Goal: Task Accomplishment & Management: Use online tool/utility

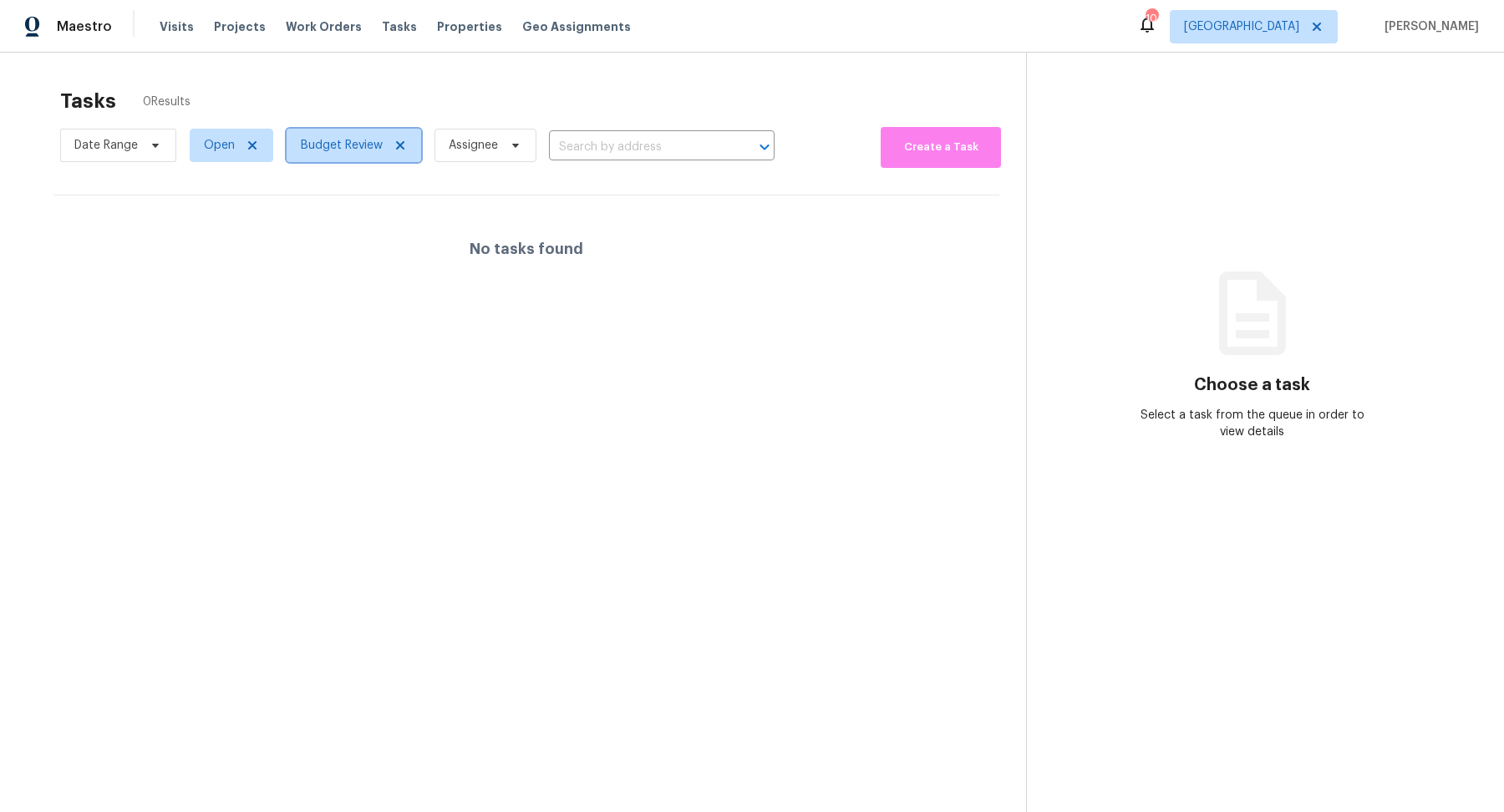
click at [331, 145] on span "Budget Review" at bounding box center [342, 145] width 82 height 17
click at [214, 278] on div "No tasks found" at bounding box center [527, 249] width 946 height 107
click at [446, 24] on span "Properties" at bounding box center [470, 26] width 66 height 17
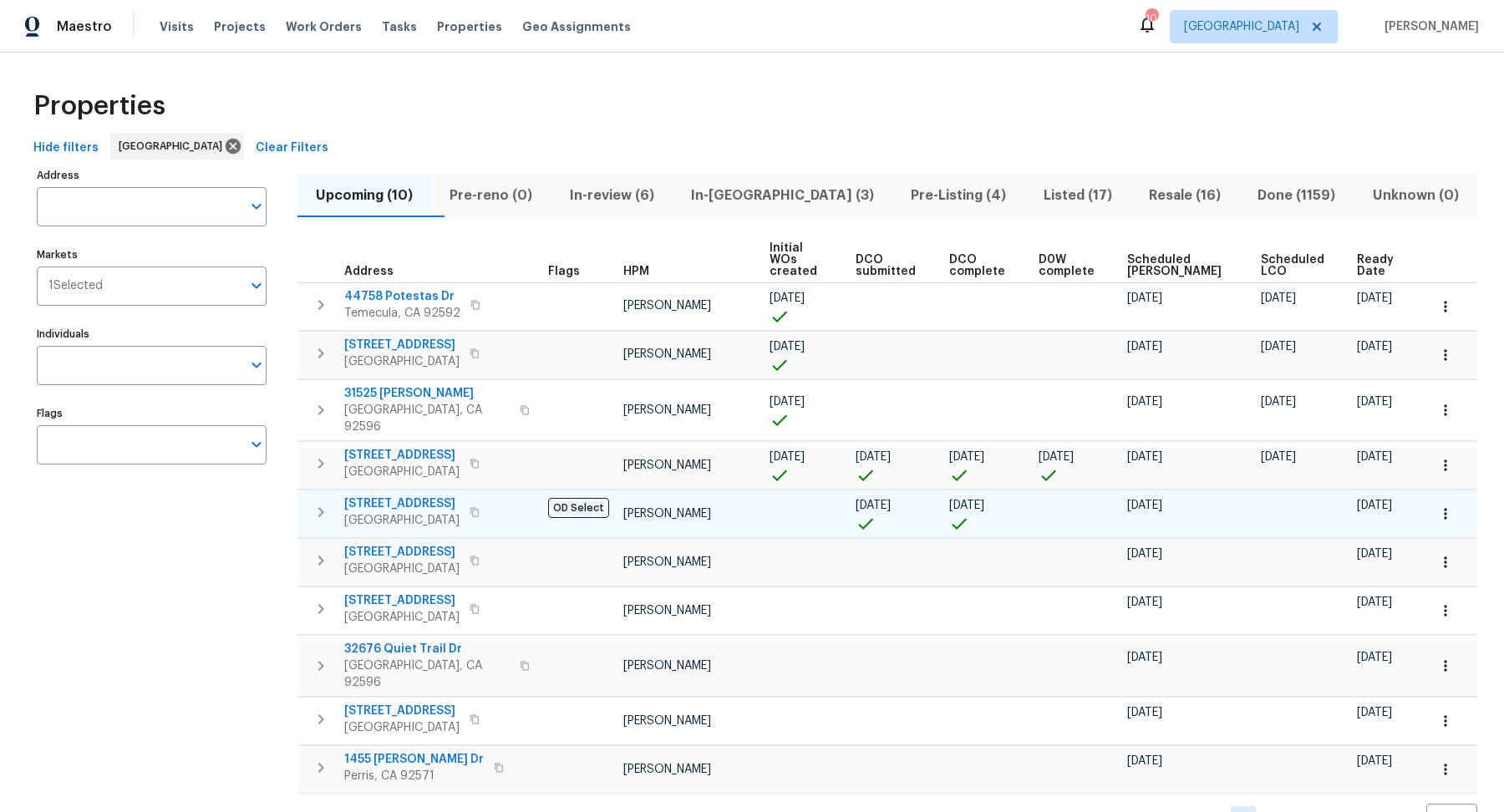
scroll to position [3, 0]
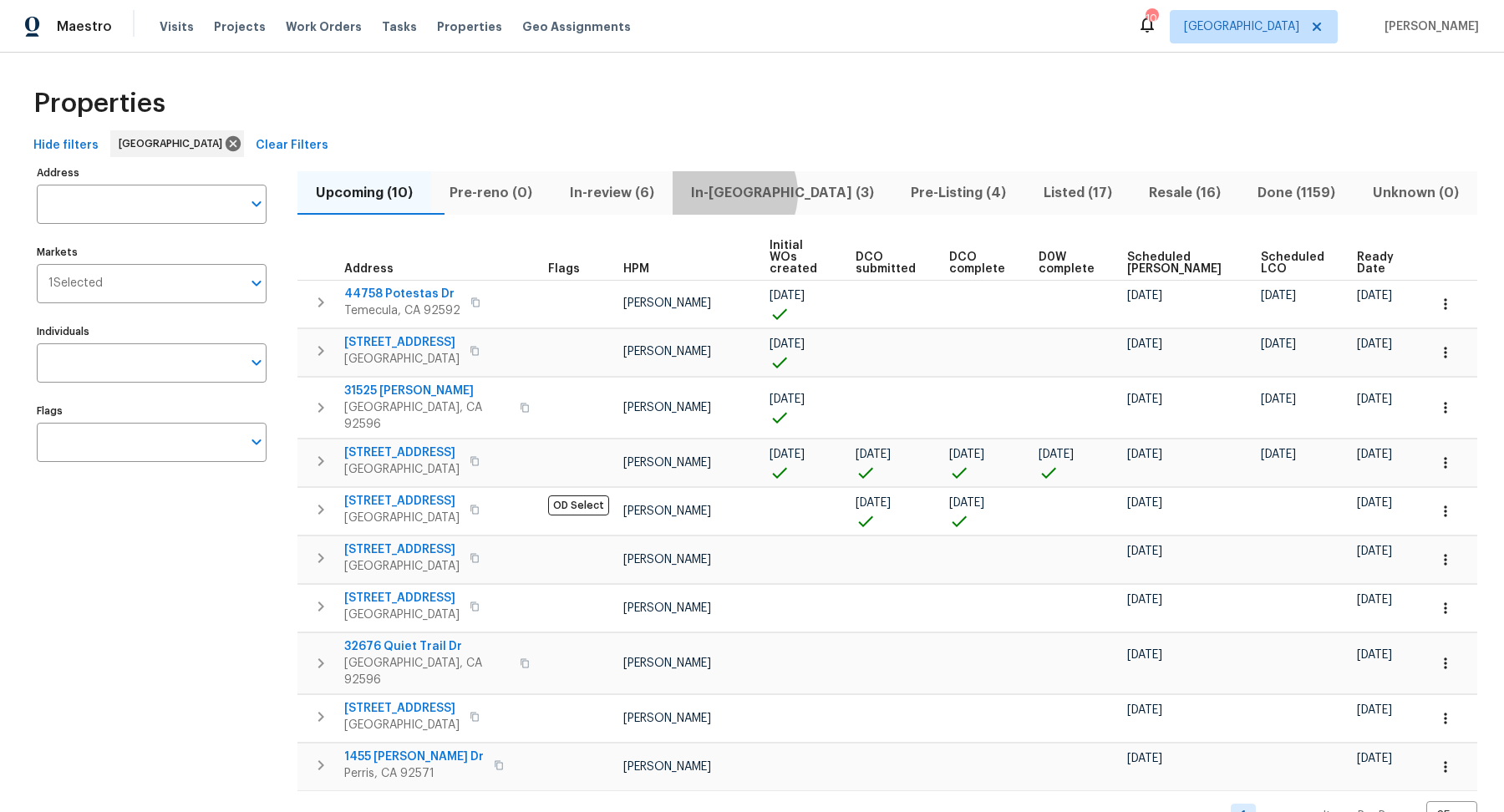
click at [762, 192] on span "In-[GEOGRAPHIC_DATA] (3)" at bounding box center [782, 193] width 200 height 24
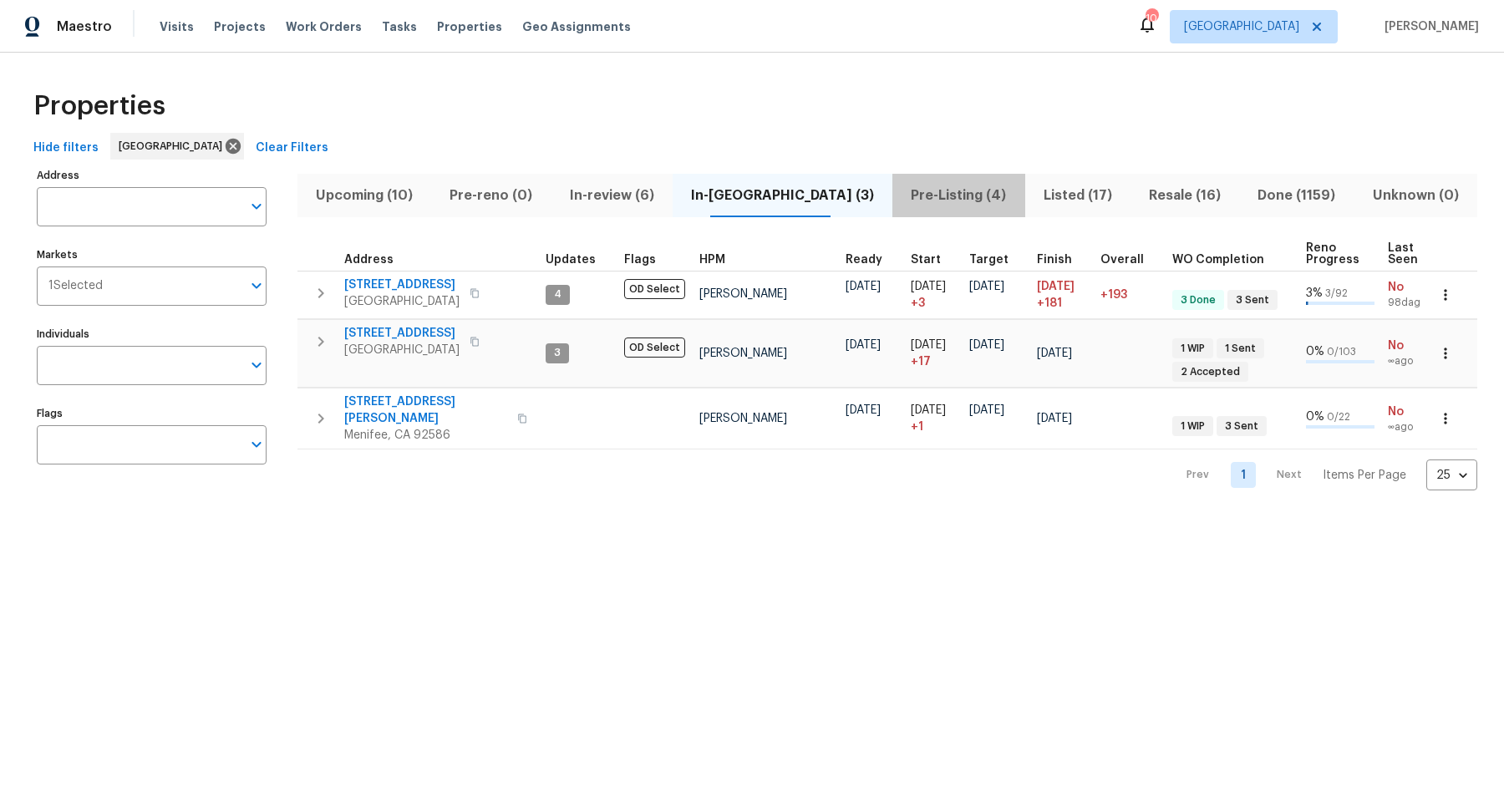
click at [911, 196] on span "Pre-Listing (4)" at bounding box center [958, 196] width 112 height 24
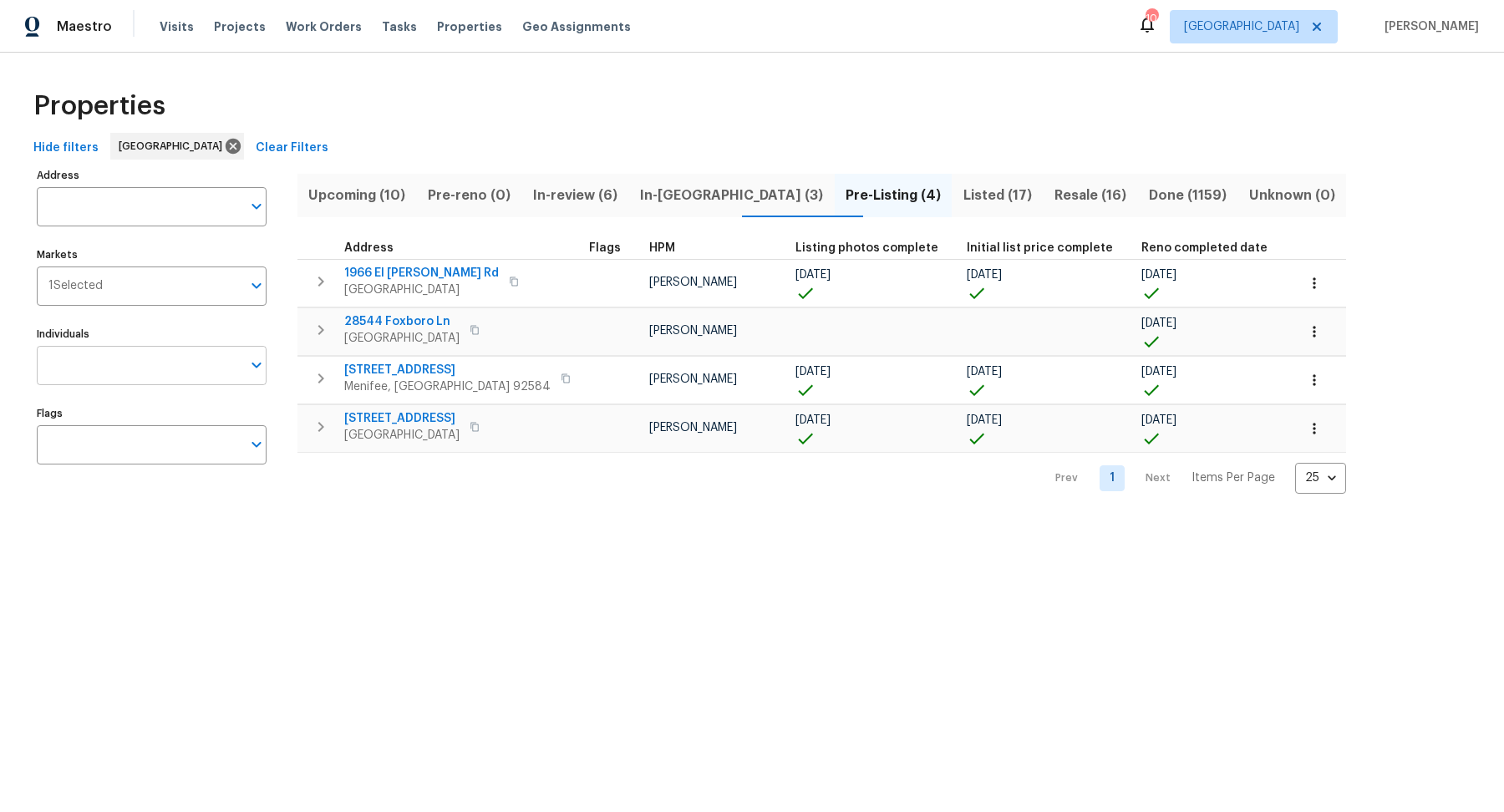
click at [177, 367] on input "Individuals" at bounding box center [139, 366] width 205 height 40
type input "[PERSON_NAME]"
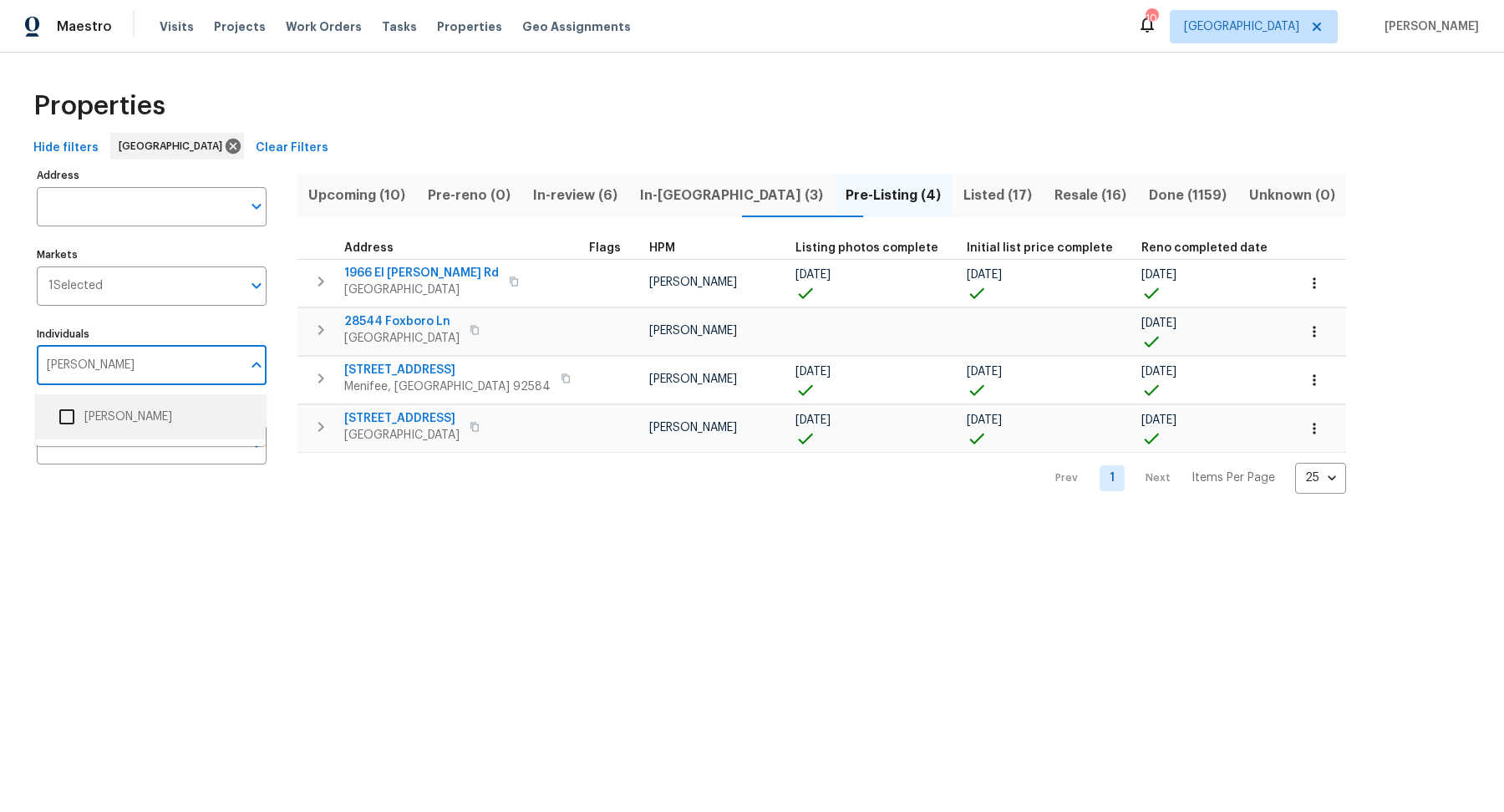
click at [73, 415] on input "checkbox" at bounding box center [67, 416] width 35 height 35
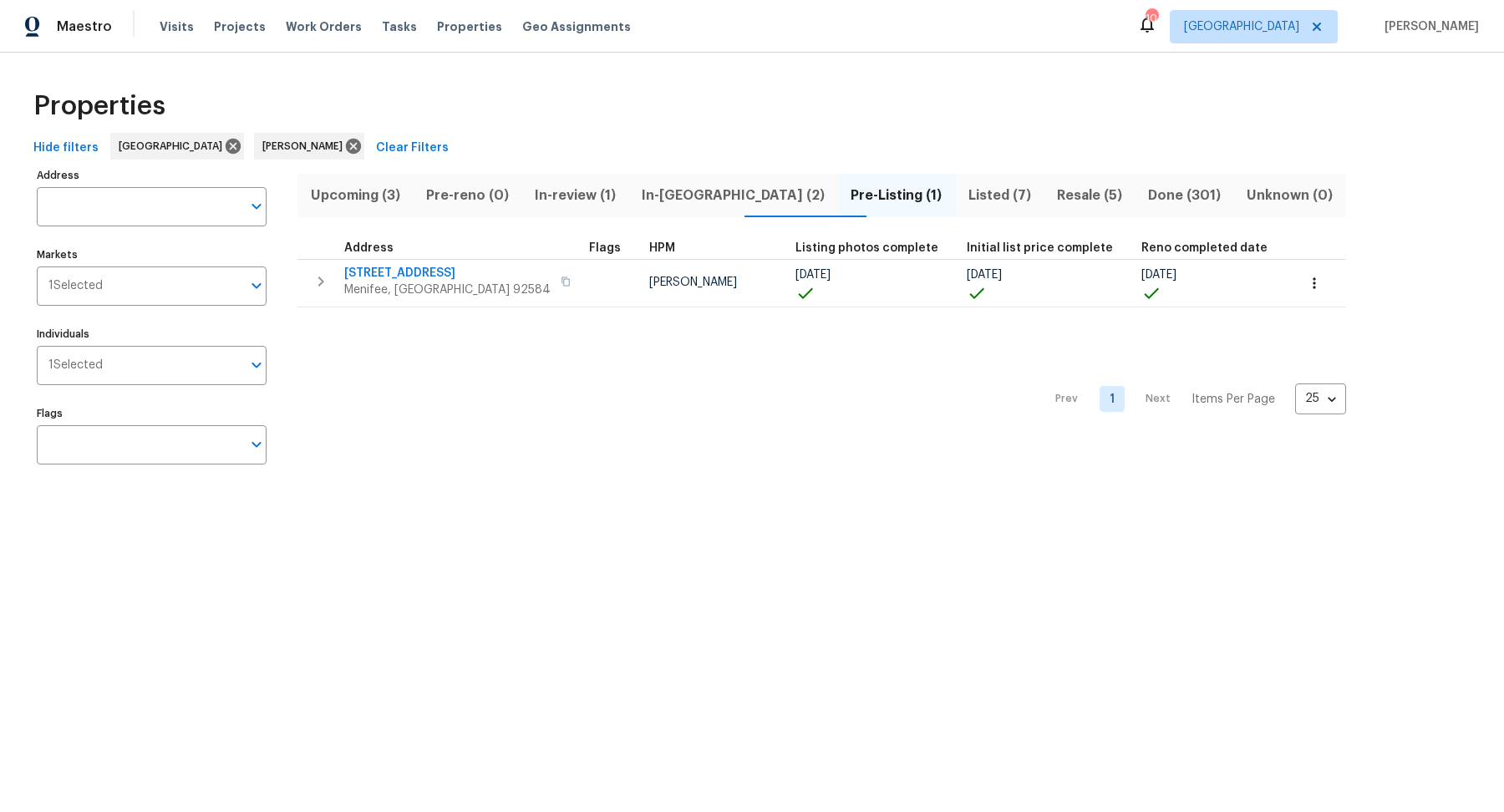
click at [965, 192] on span "Listed (7)" at bounding box center [999, 196] width 69 height 24
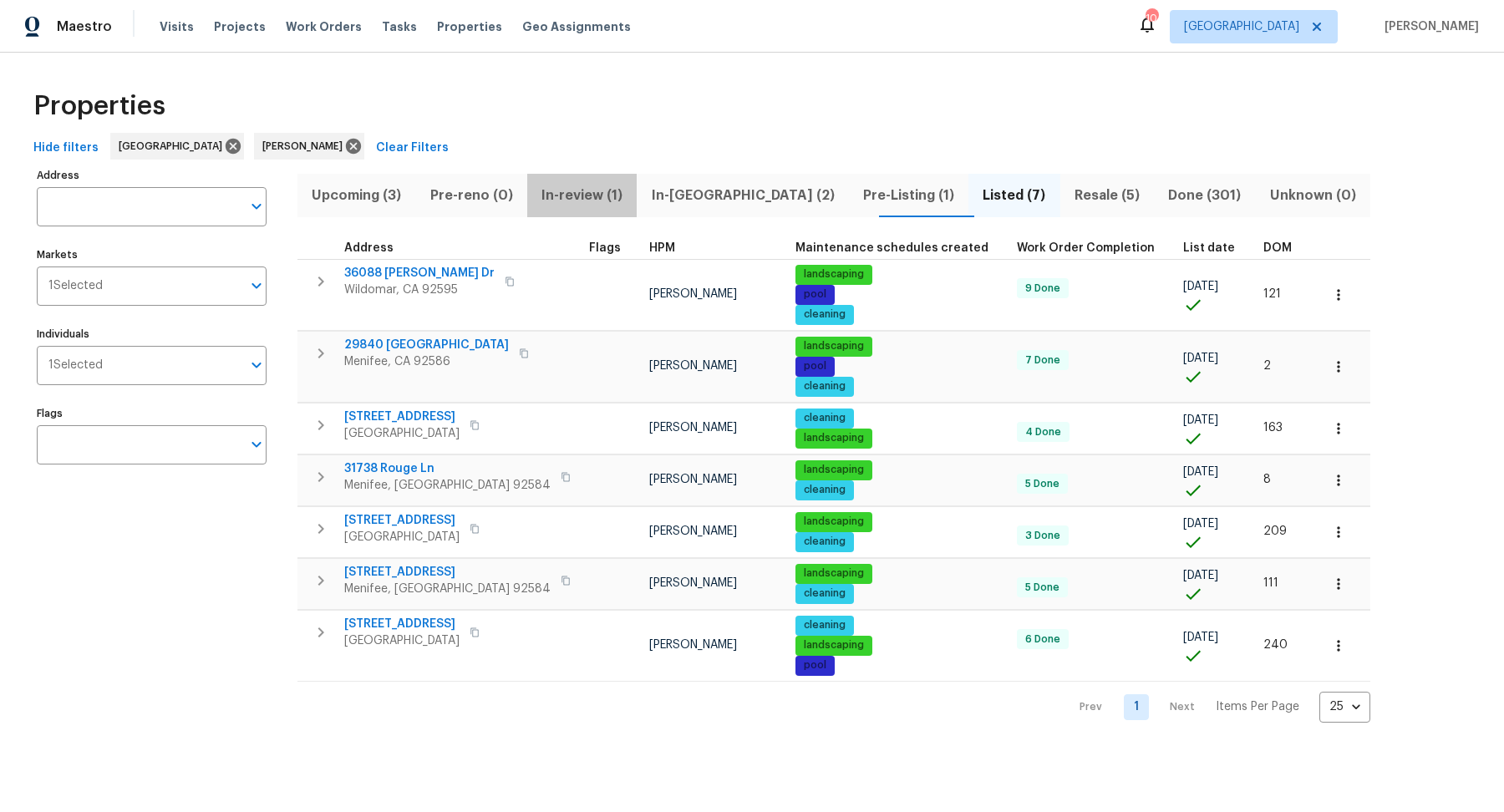
click at [582, 199] on span "In-review (1)" at bounding box center [583, 196] width 89 height 24
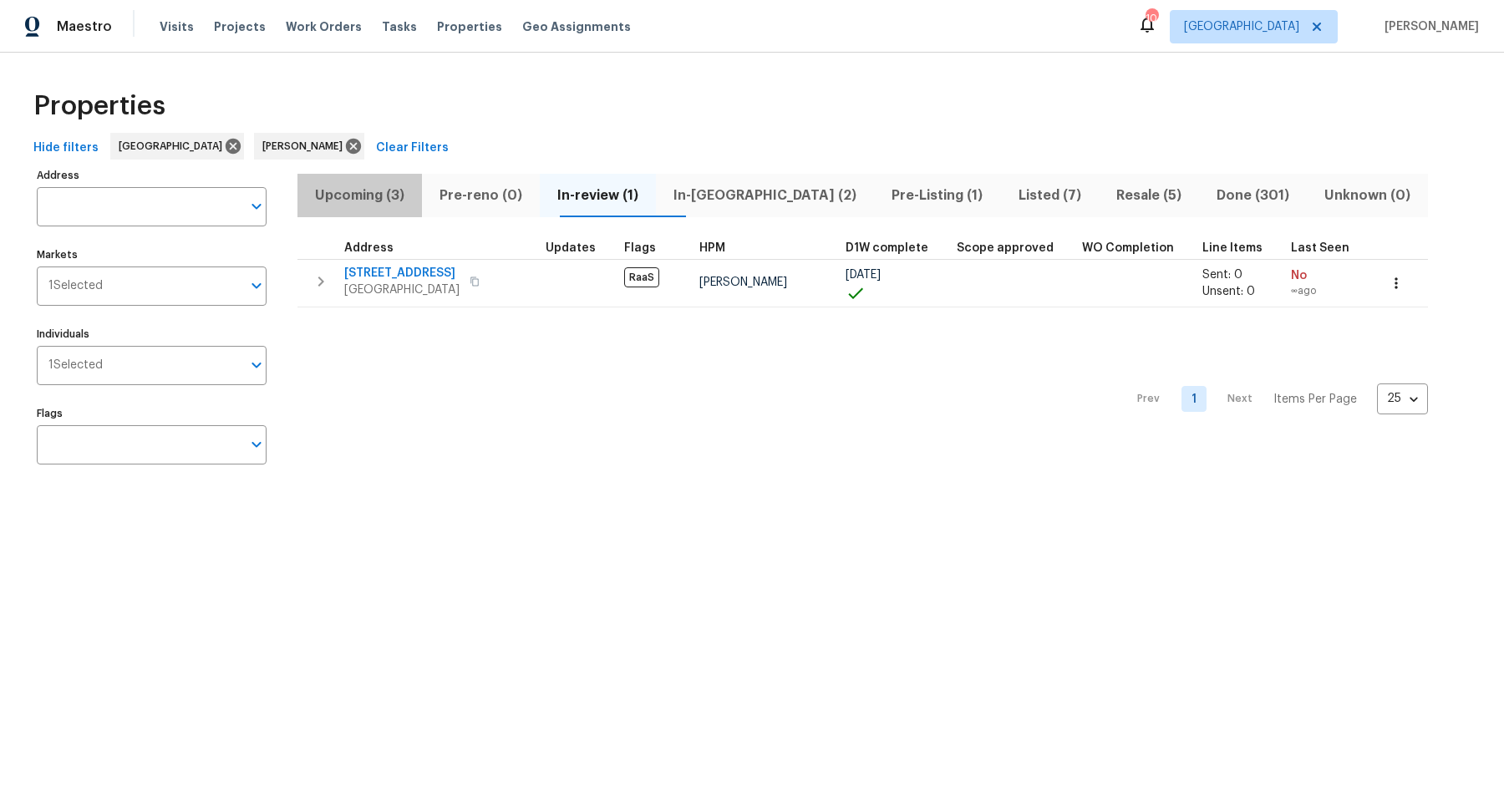
click at [381, 193] on span "Upcoming (3)" at bounding box center [359, 196] width 104 height 24
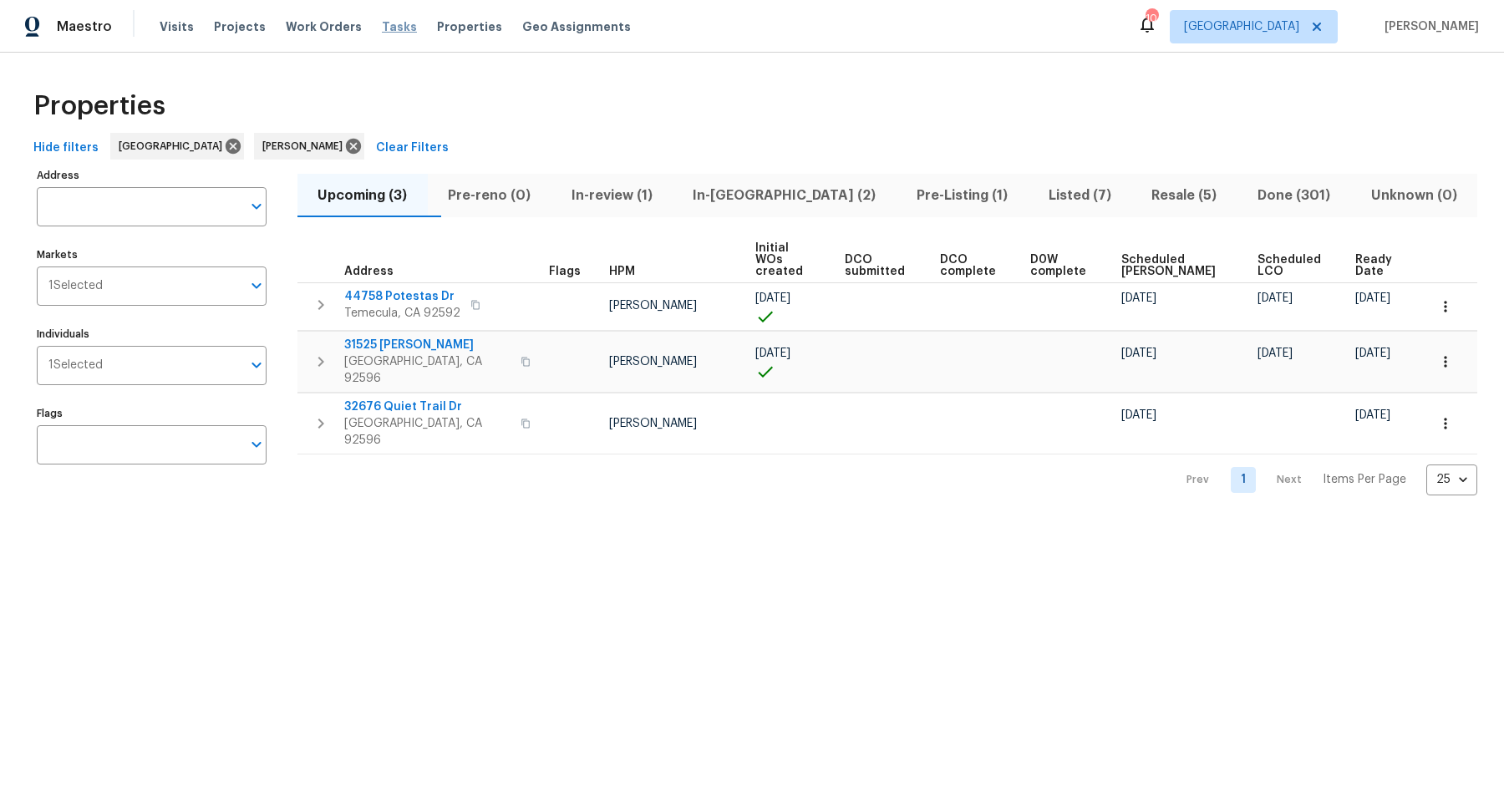
click at [382, 31] on span "Tasks" at bounding box center [399, 27] width 35 height 12
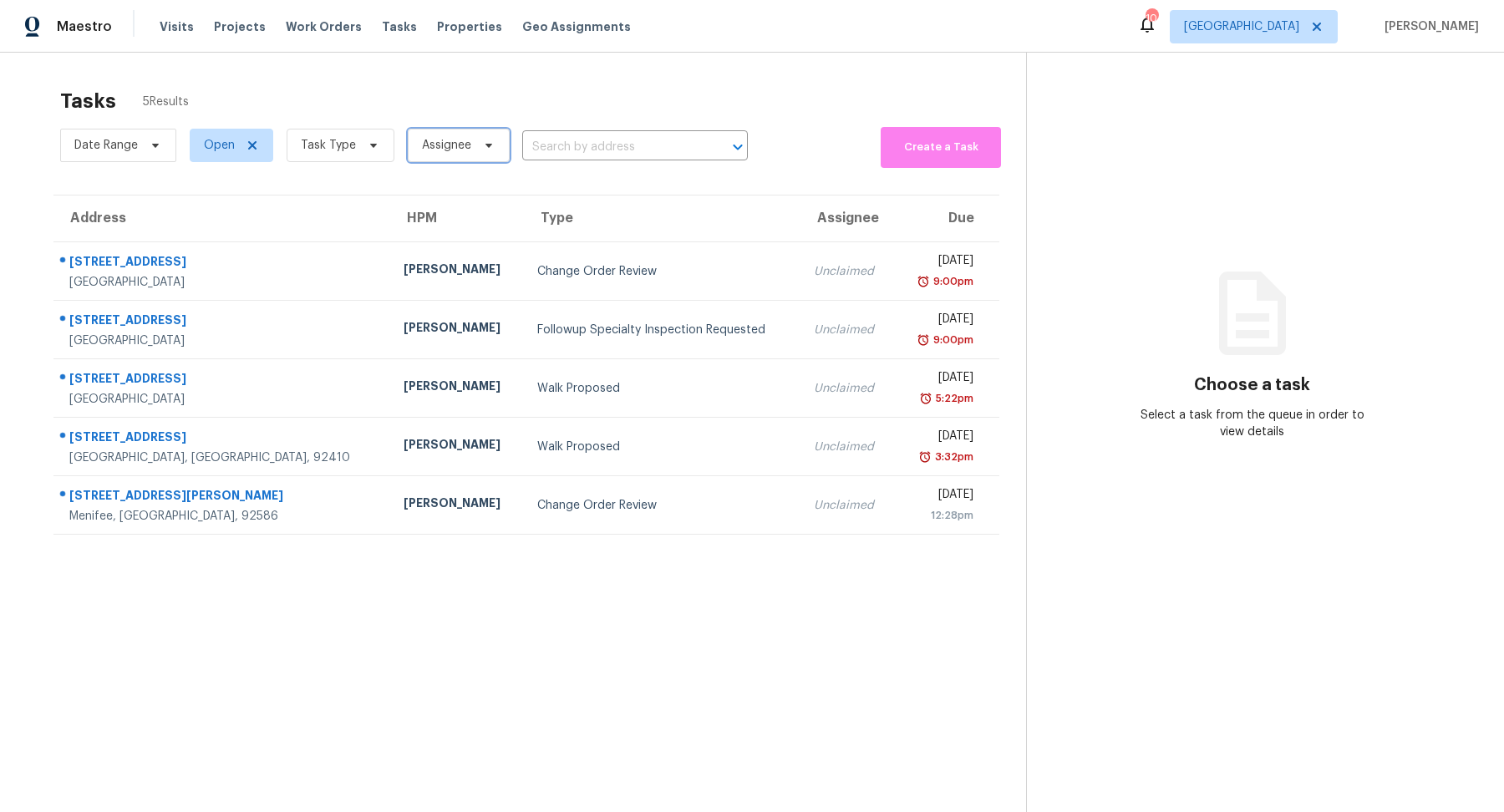
click at [485, 142] on icon at bounding box center [488, 145] width 13 height 13
click at [372, 141] on icon at bounding box center [373, 145] width 13 height 13
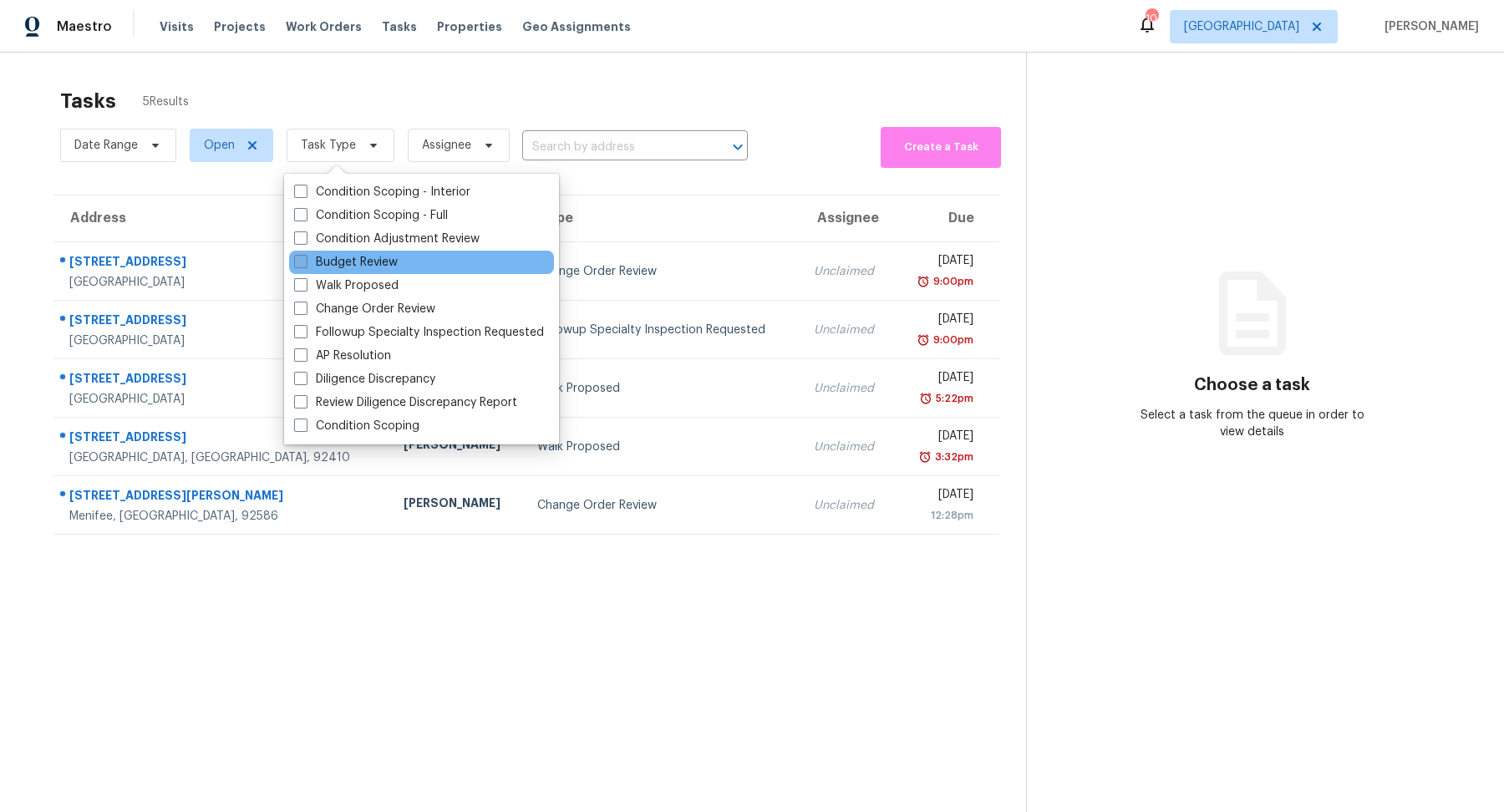
click at [298, 260] on span at bounding box center [300, 260] width 13 height 13
click at [298, 260] on input "Budget Review" at bounding box center [299, 259] width 11 height 11
checkbox input "true"
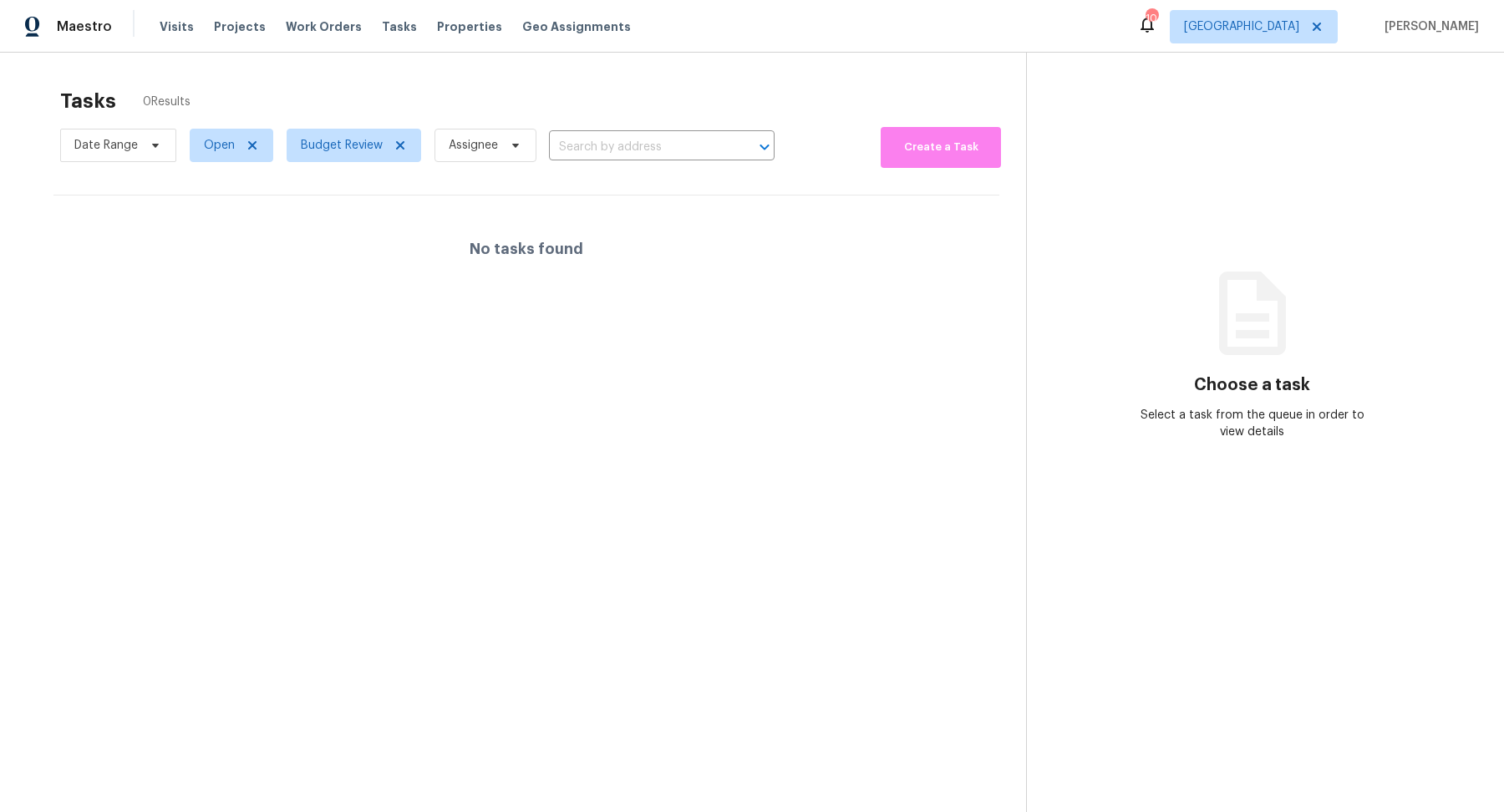
click at [183, 316] on section "Tasks 0 Results Date Range Open Budget Review Assignee ​ Create a Task No tasks…" at bounding box center [526, 472] width 999 height 785
